Goal: Information Seeking & Learning: Learn about a topic

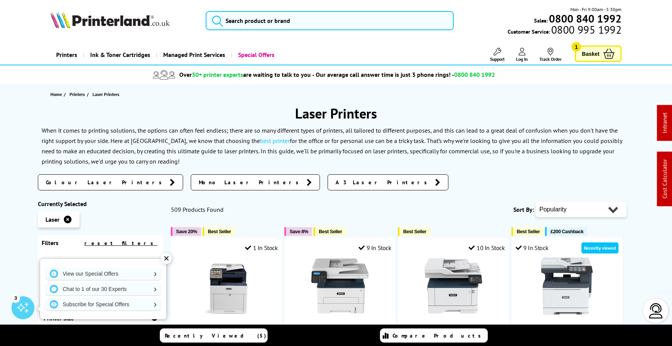
scroll to position [-2, 0]
click at [284, 30] on input "search" at bounding box center [330, 20] width 248 height 19
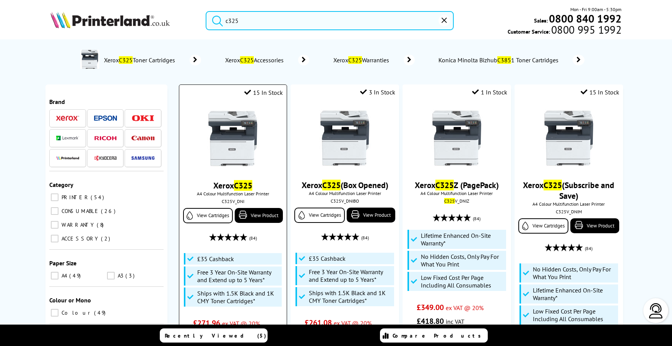
type input "c325"
click at [245, 141] on img at bounding box center [232, 138] width 57 height 57
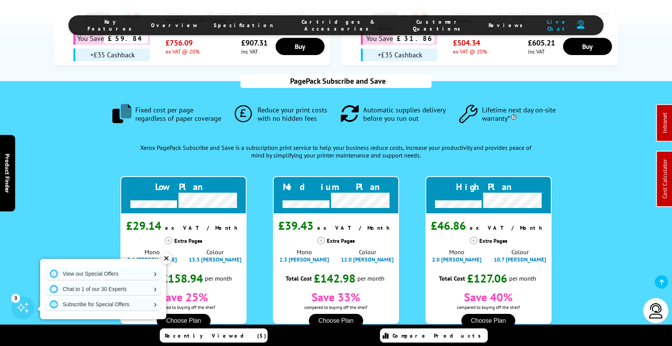
scroll to position [734, 0]
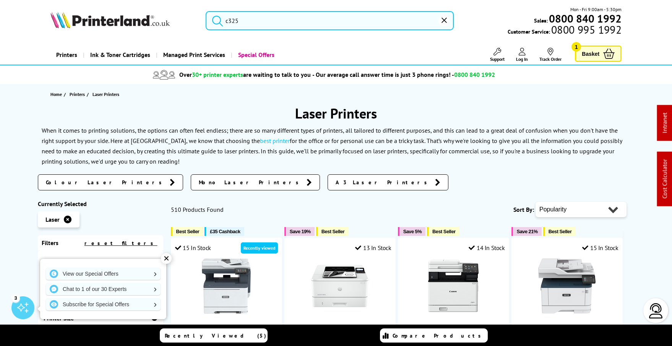
click at [281, 21] on input "c325" at bounding box center [330, 20] width 248 height 19
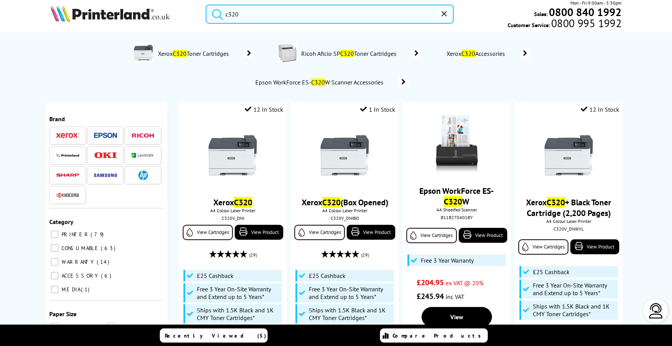
scroll to position [6, 0]
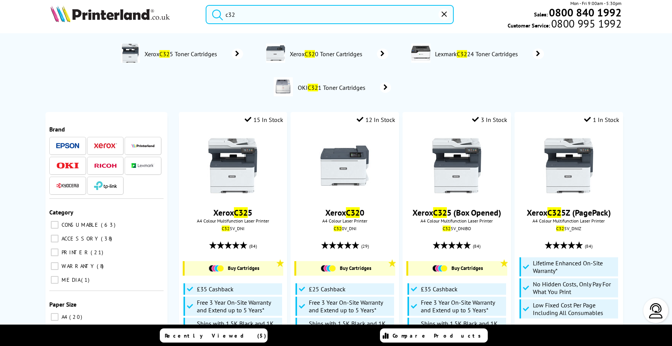
type input "c325"
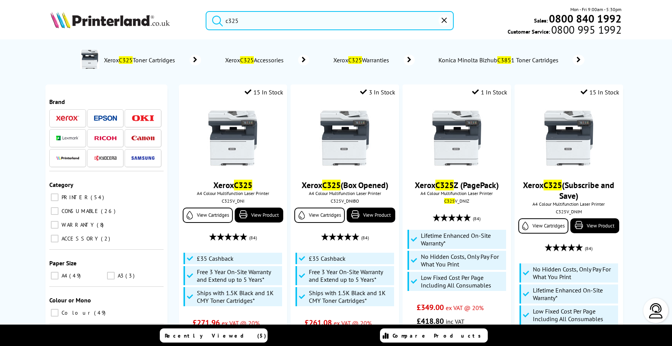
click at [443, 20] on icon "reset" at bounding box center [444, 20] width 5 height 5
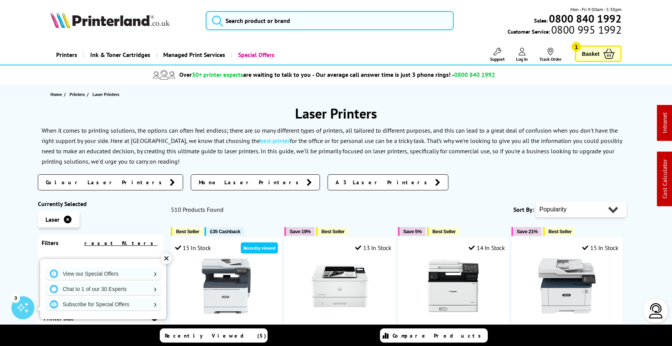
click at [128, 17] on img at bounding box center [109, 19] width 119 height 17
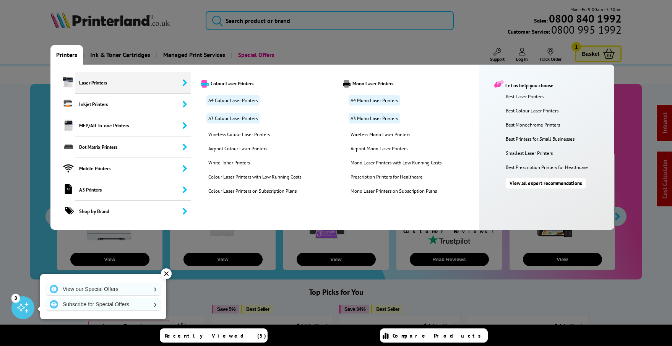
click at [541, 183] on link "View all expert recommendations" at bounding box center [546, 183] width 80 height 10
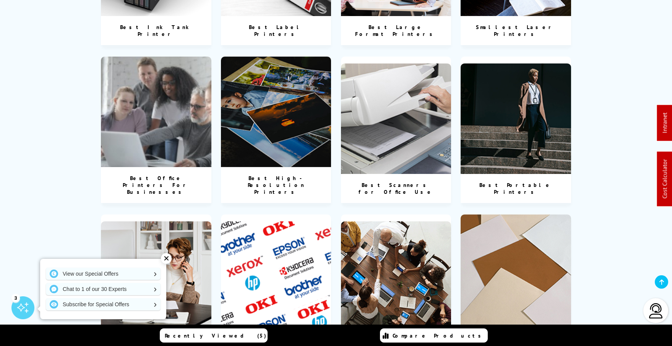
scroll to position [712, 0]
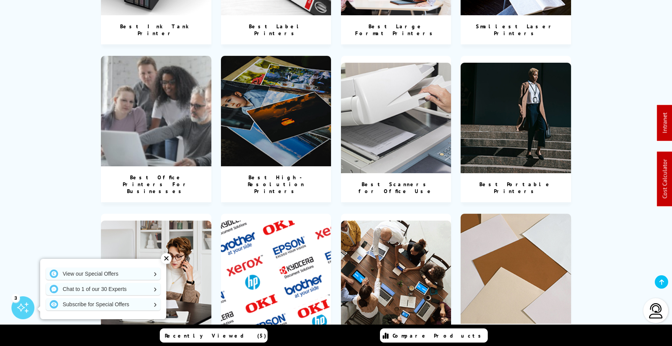
click at [397, 221] on img at bounding box center [396, 276] width 111 height 111
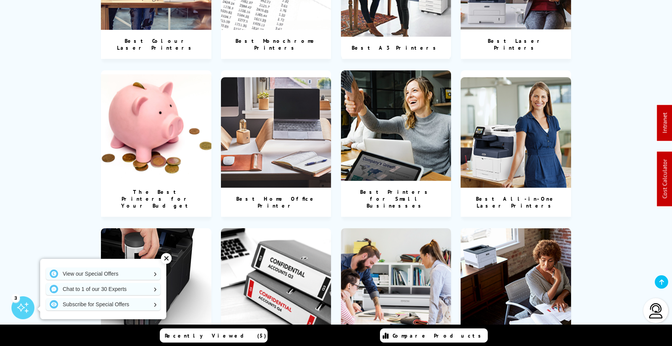
scroll to position [371, 0]
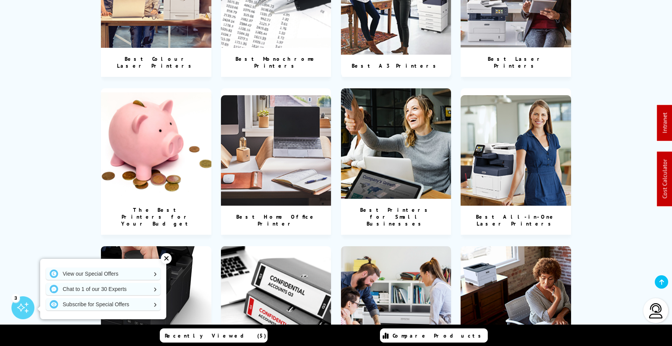
click at [387, 105] on img at bounding box center [396, 143] width 111 height 111
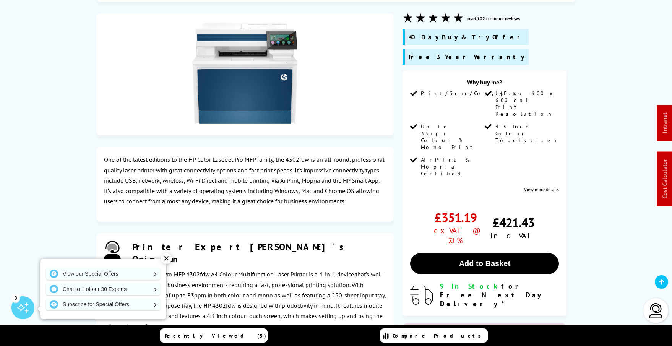
scroll to position [1454, 0]
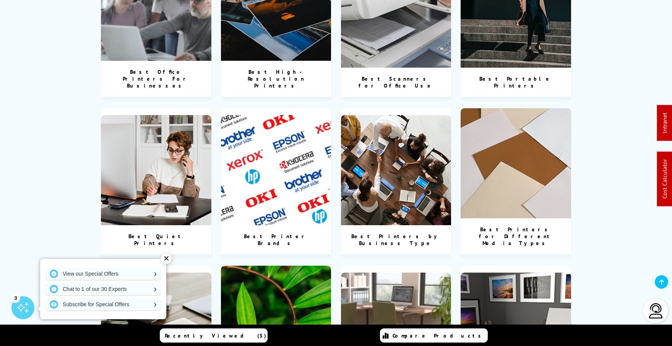
scroll to position [820, 0]
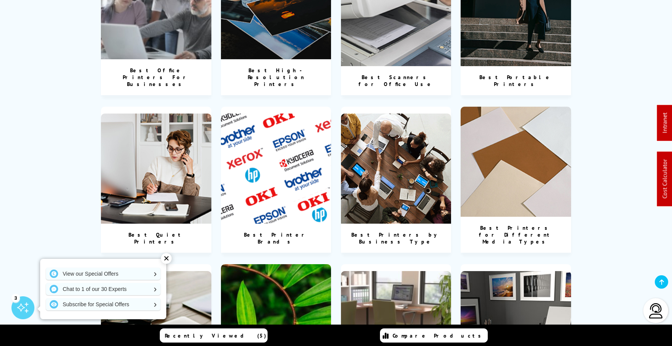
click at [409, 143] on img at bounding box center [396, 169] width 111 height 111
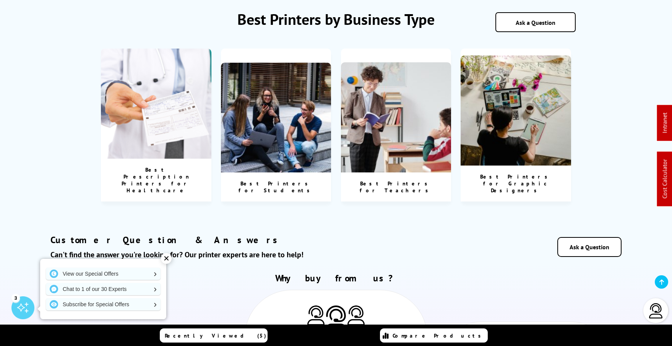
scroll to position [2, 0]
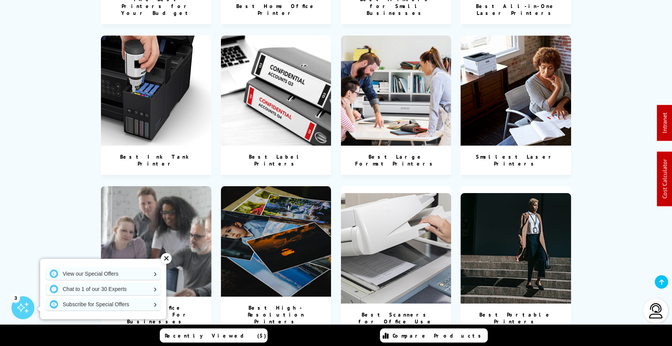
scroll to position [604, 0]
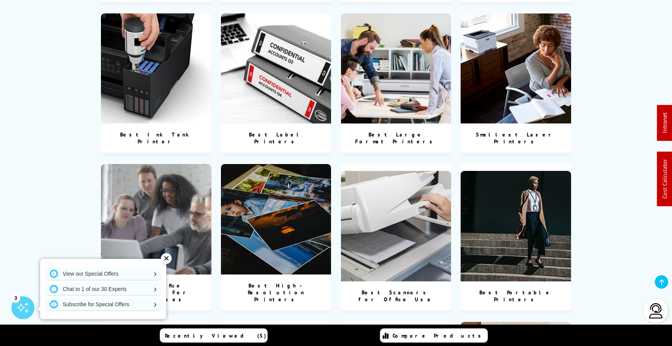
click at [520, 91] on img at bounding box center [516, 68] width 111 height 111
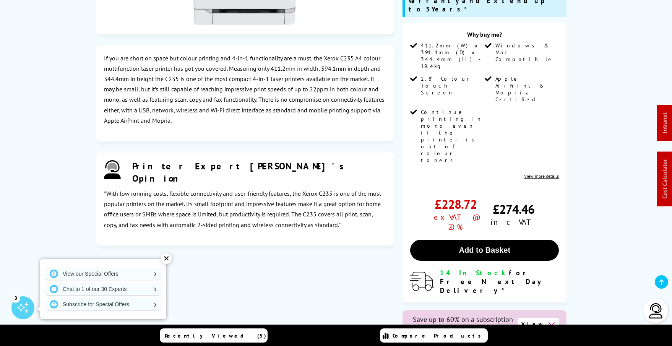
scroll to position [337, 0]
